Goal: Transaction & Acquisition: Subscribe to service/newsletter

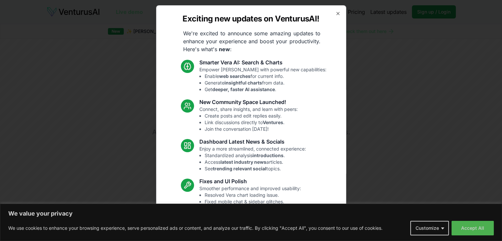
click at [330, 12] on div "Exciting new updates on VenturusAI! We're excited to announce some amazing upda…" at bounding box center [251, 120] width 190 height 230
click at [335, 15] on icon "button" at bounding box center [337, 13] width 5 height 5
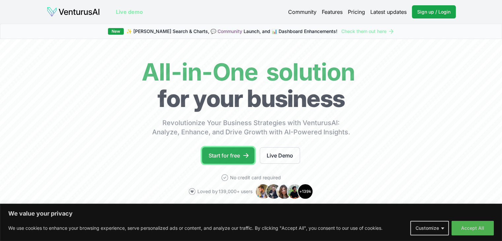
click at [235, 154] on link "Start for free" at bounding box center [228, 155] width 52 height 17
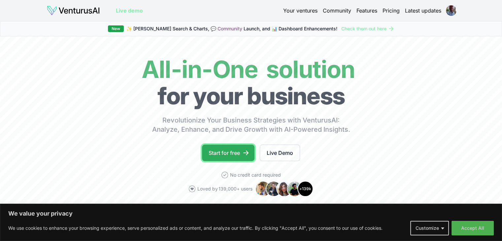
click at [235, 152] on link "Start for free" at bounding box center [228, 153] width 52 height 17
